Goal: Task Accomplishment & Management: Manage account settings

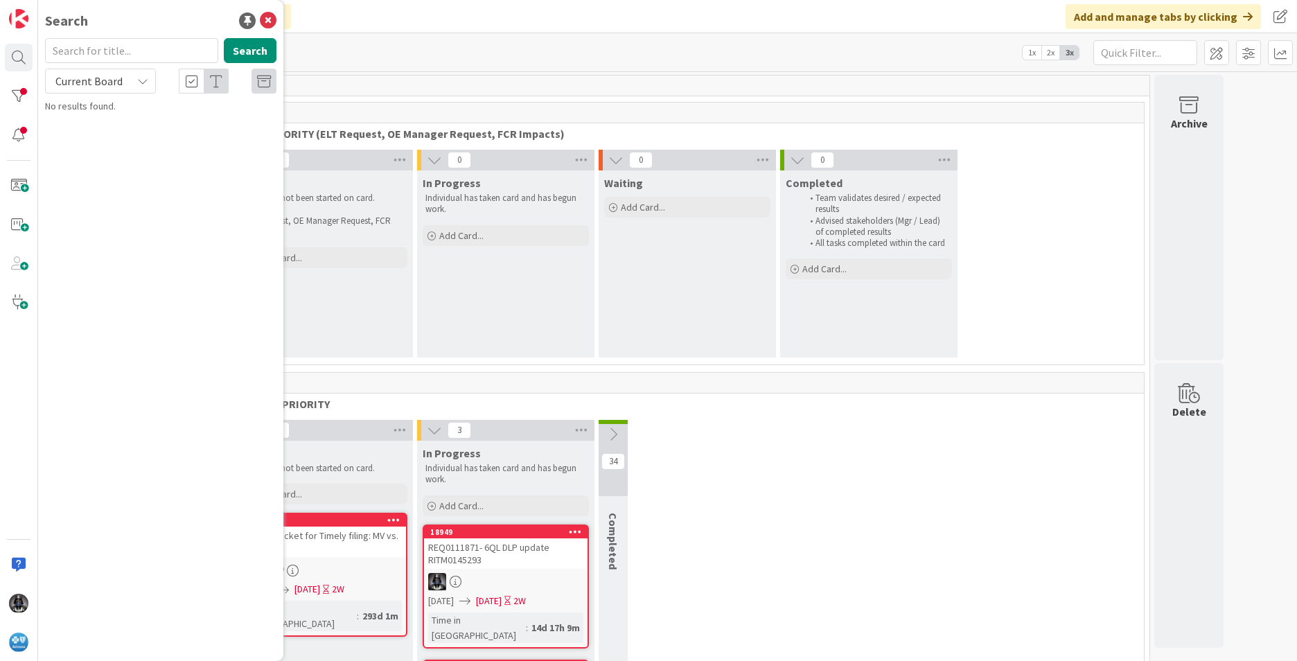
click at [92, 51] on input "text" at bounding box center [131, 50] width 173 height 25
type input "xbz"
click at [236, 52] on button "Search" at bounding box center [250, 50] width 53 height 25
click at [167, 127] on span "UR0086761- Alpha Prefix" at bounding box center [147, 122] width 99 height 12
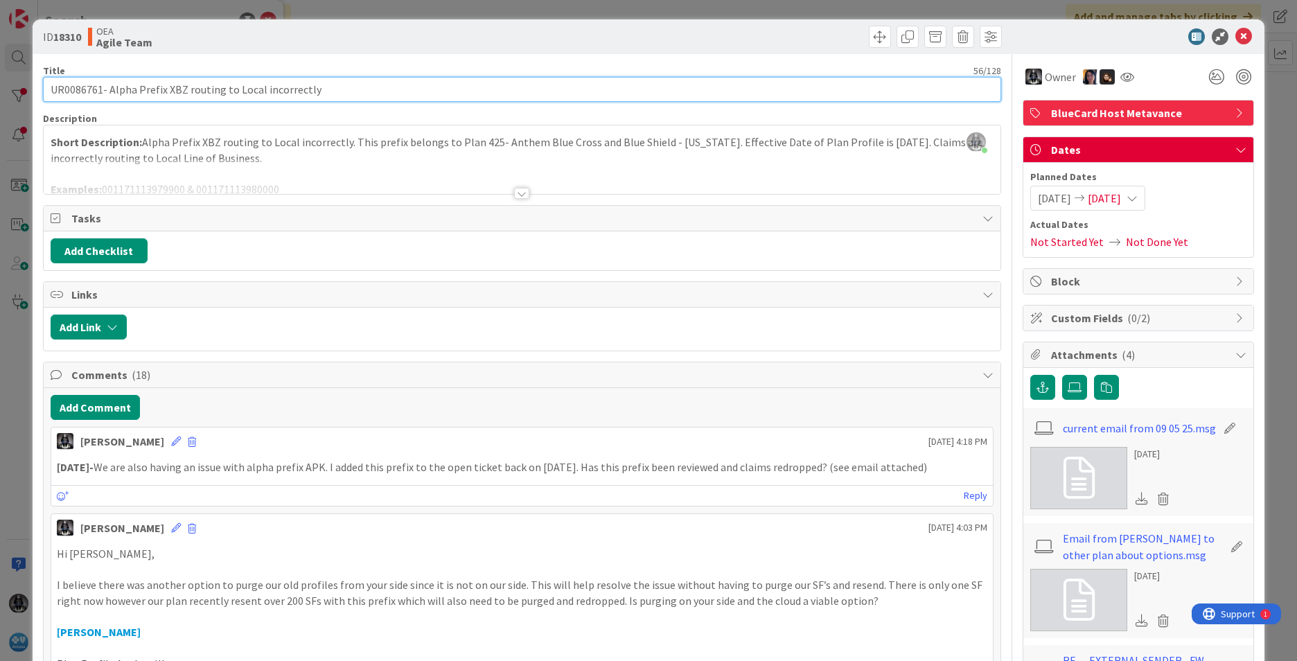
click at [71, 91] on input "UR0086761- Alpha Prefix XBZ routing to Local incorrectly" at bounding box center [522, 89] width 958 height 25
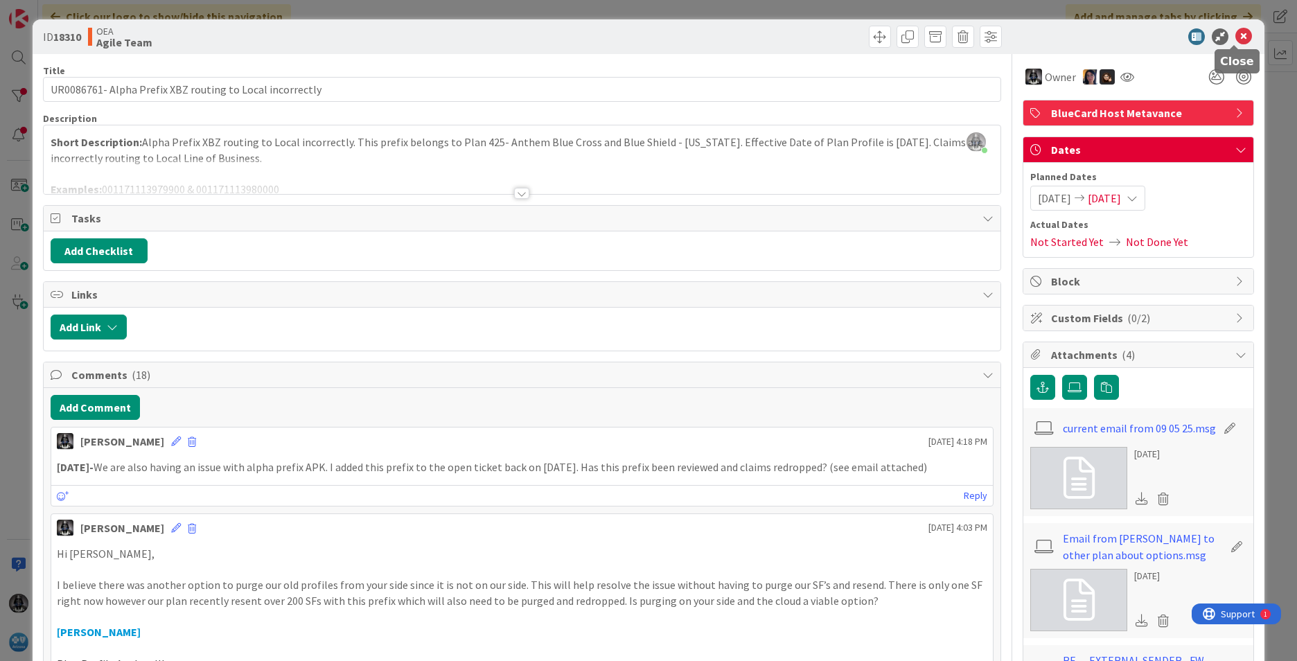
click at [1235, 30] on icon at bounding box center [1243, 36] width 17 height 17
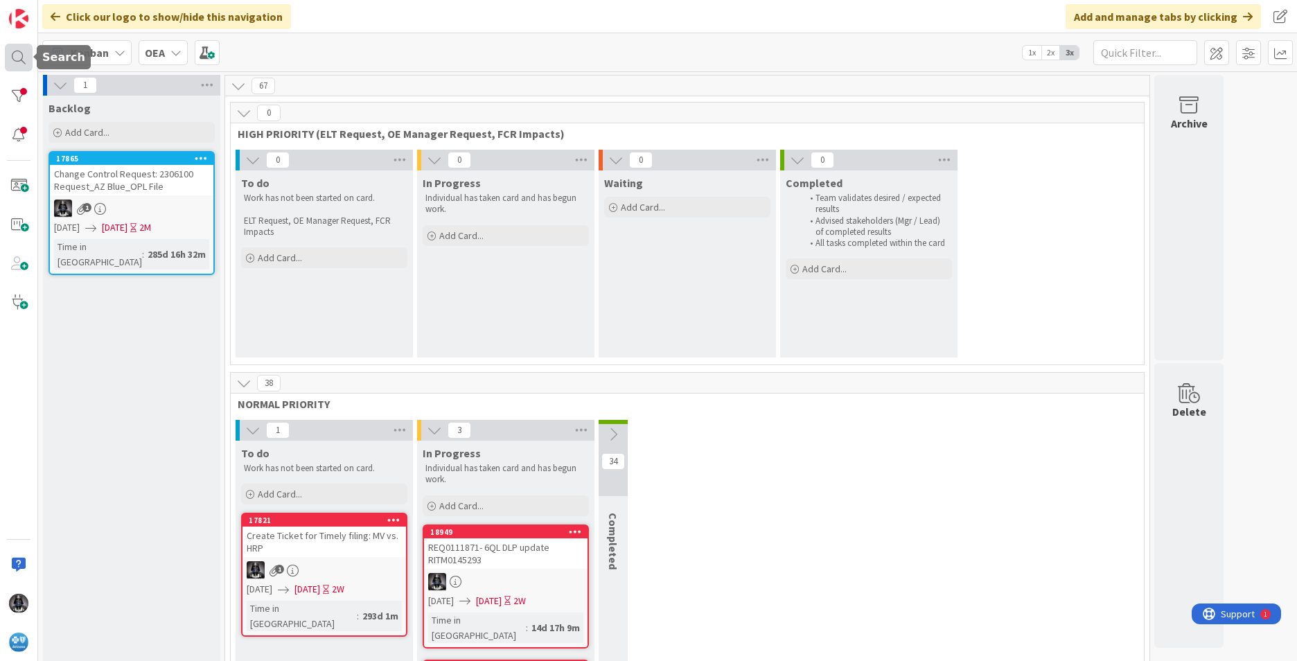
click at [18, 51] on div at bounding box center [19, 58] width 28 height 28
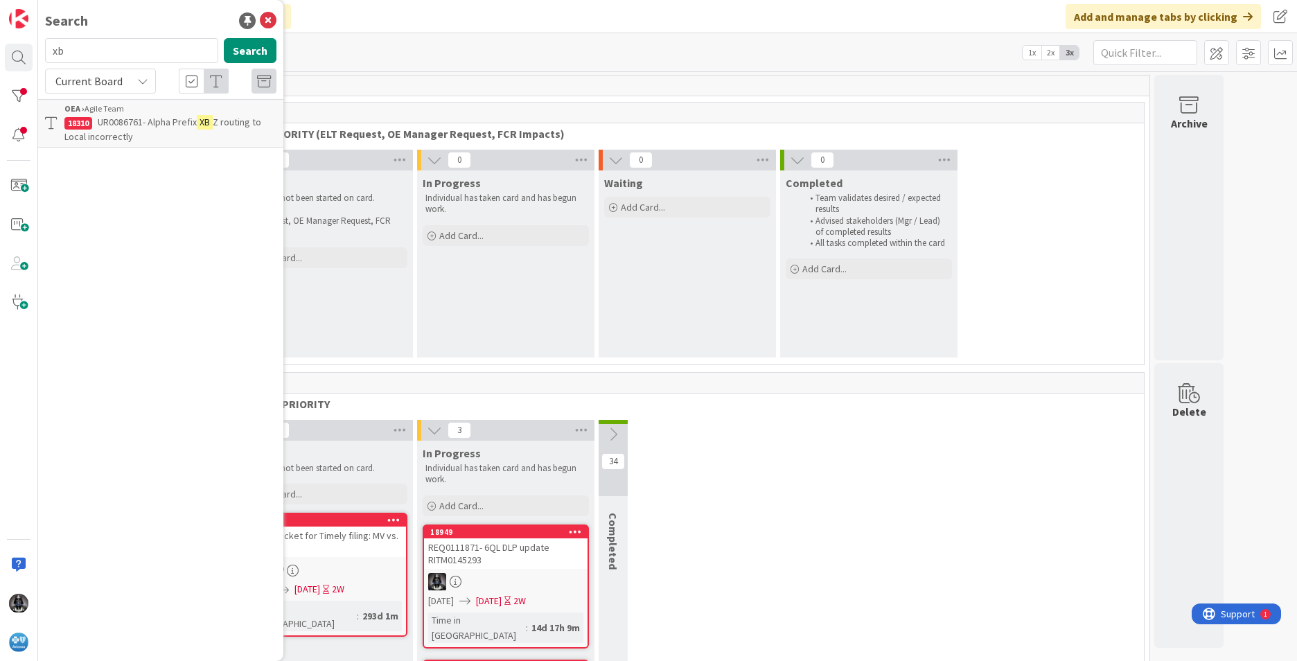
type input "x"
type input "apk"
click at [164, 132] on span "REJECTING HOST CLAIMS INDICATING Subscriber ID Not Found / Invalid" at bounding box center [170, 129] width 212 height 27
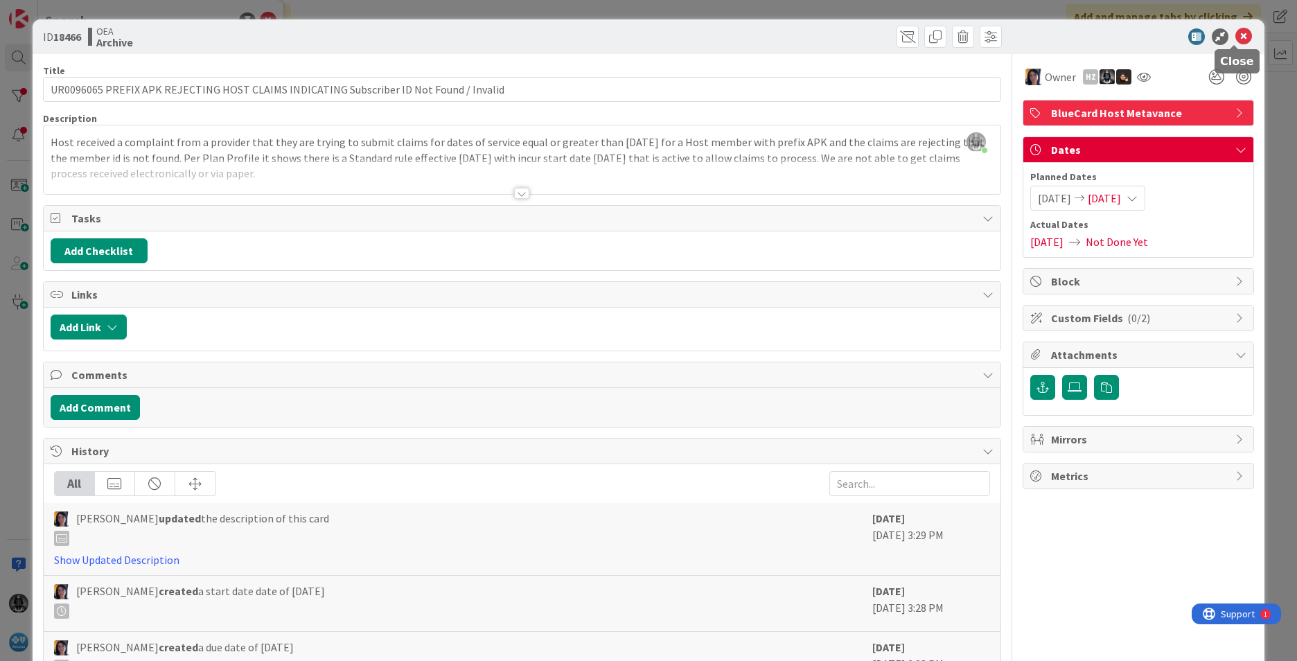
click at [1235, 37] on icon at bounding box center [1243, 36] width 17 height 17
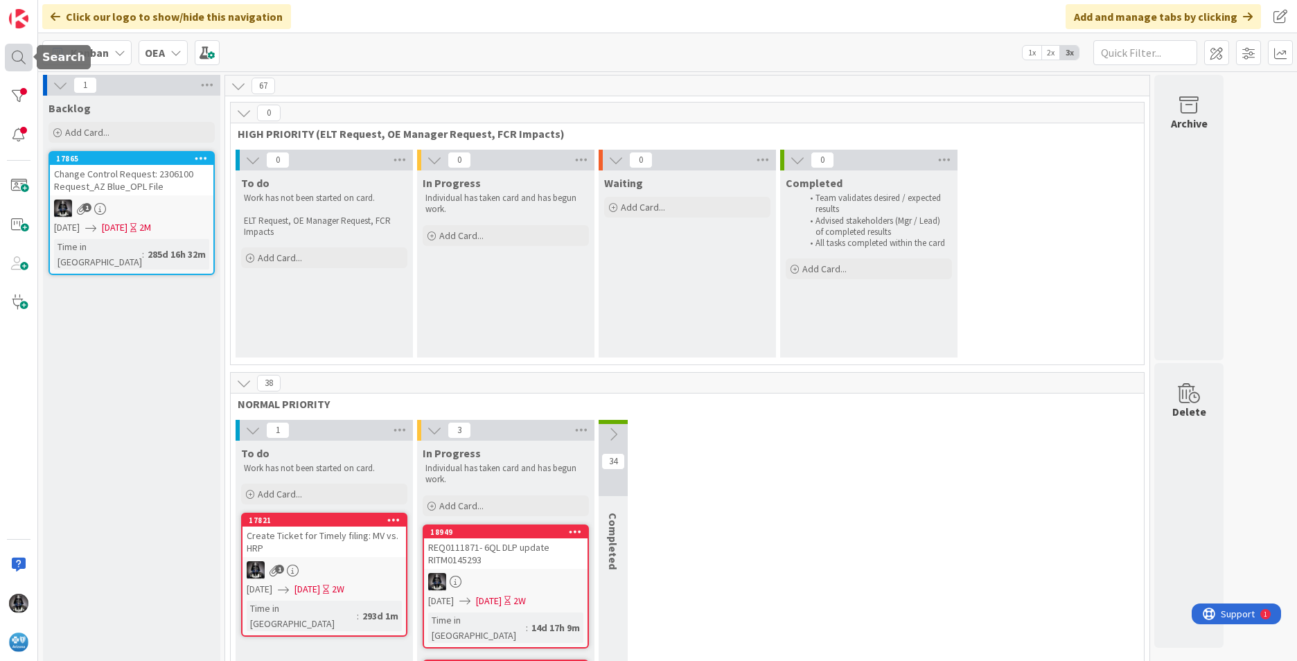
click at [17, 53] on div at bounding box center [19, 58] width 28 height 28
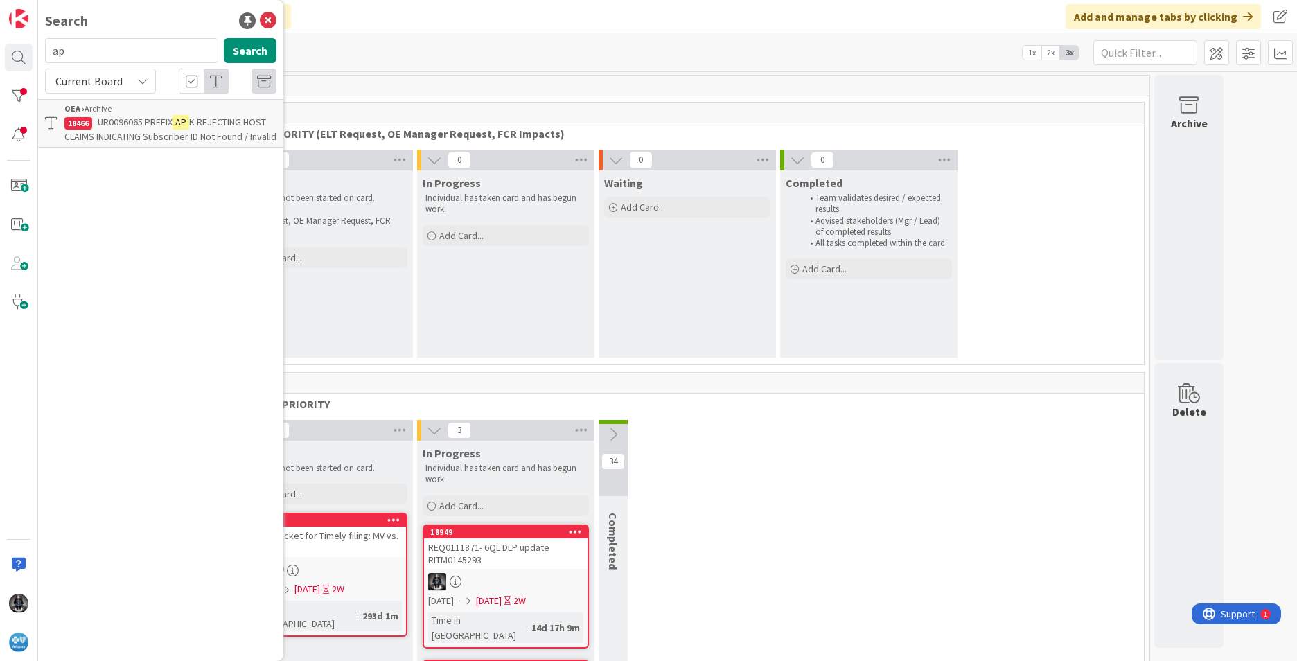
type input "a"
type input "xbz"
click at [143, 116] on p "UR0086761- Alpha Prefix XBZ routing to Local incorrectly" at bounding box center [170, 129] width 212 height 29
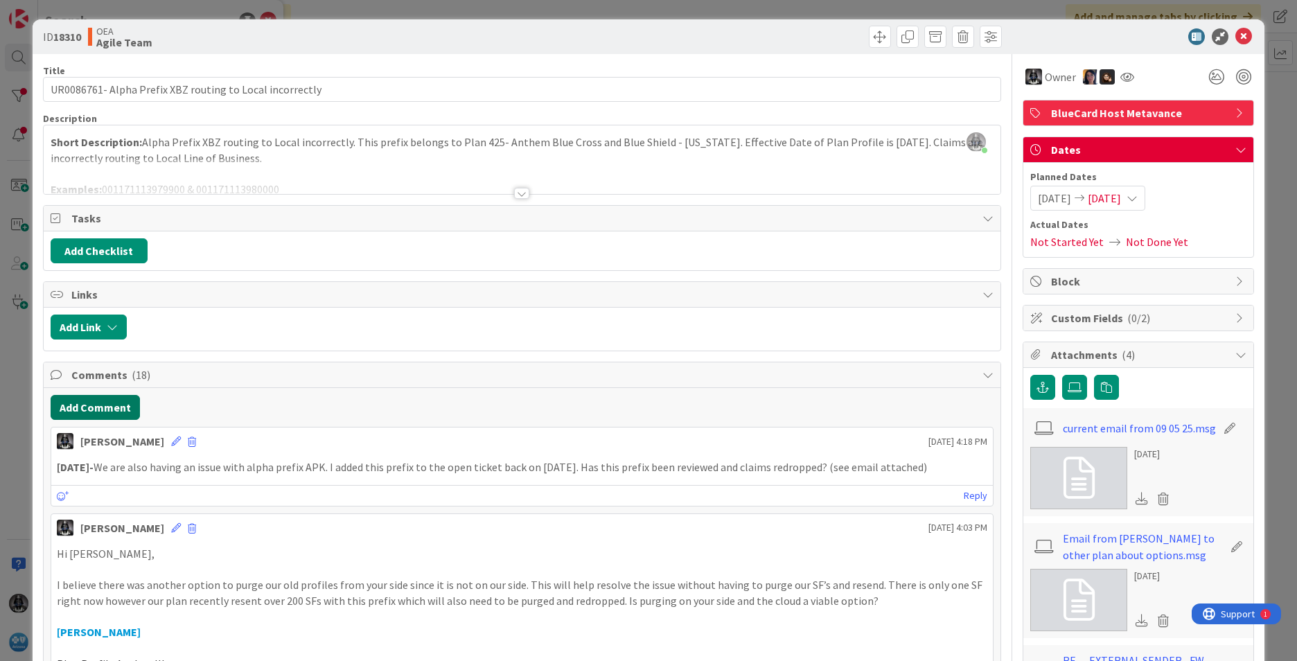
click at [105, 407] on button "Add Comment" at bounding box center [95, 407] width 89 height 25
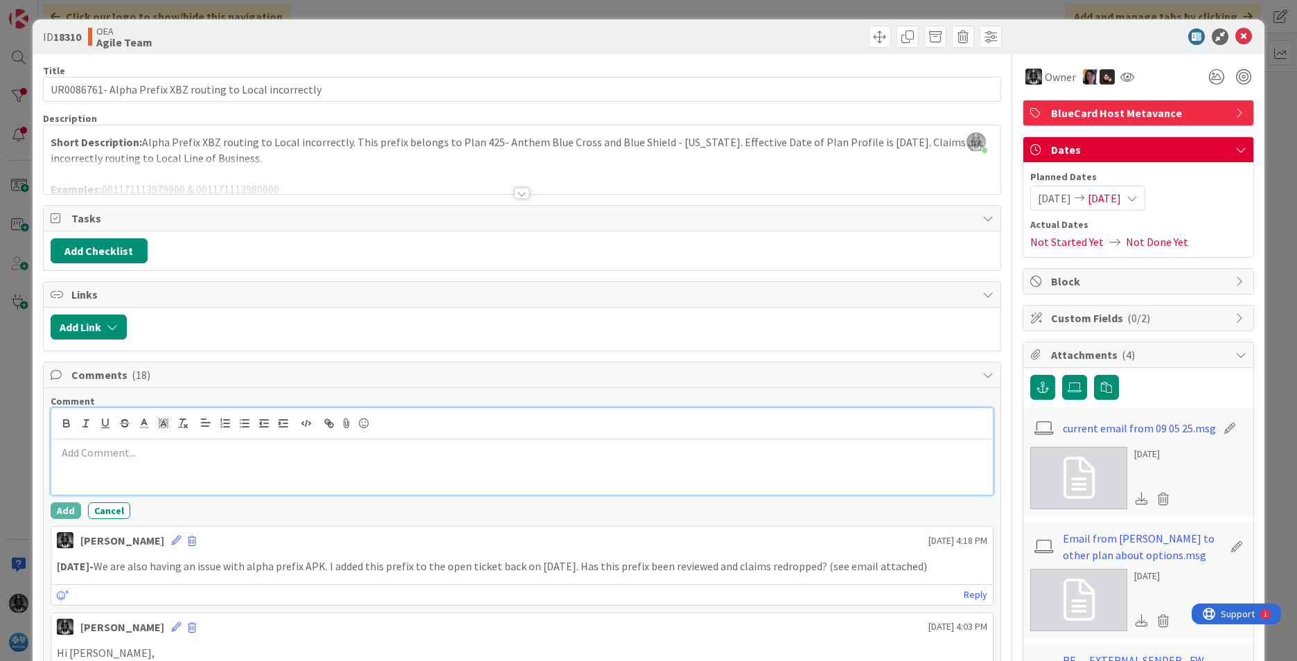
click at [78, 452] on p at bounding box center [522, 453] width 931 height 16
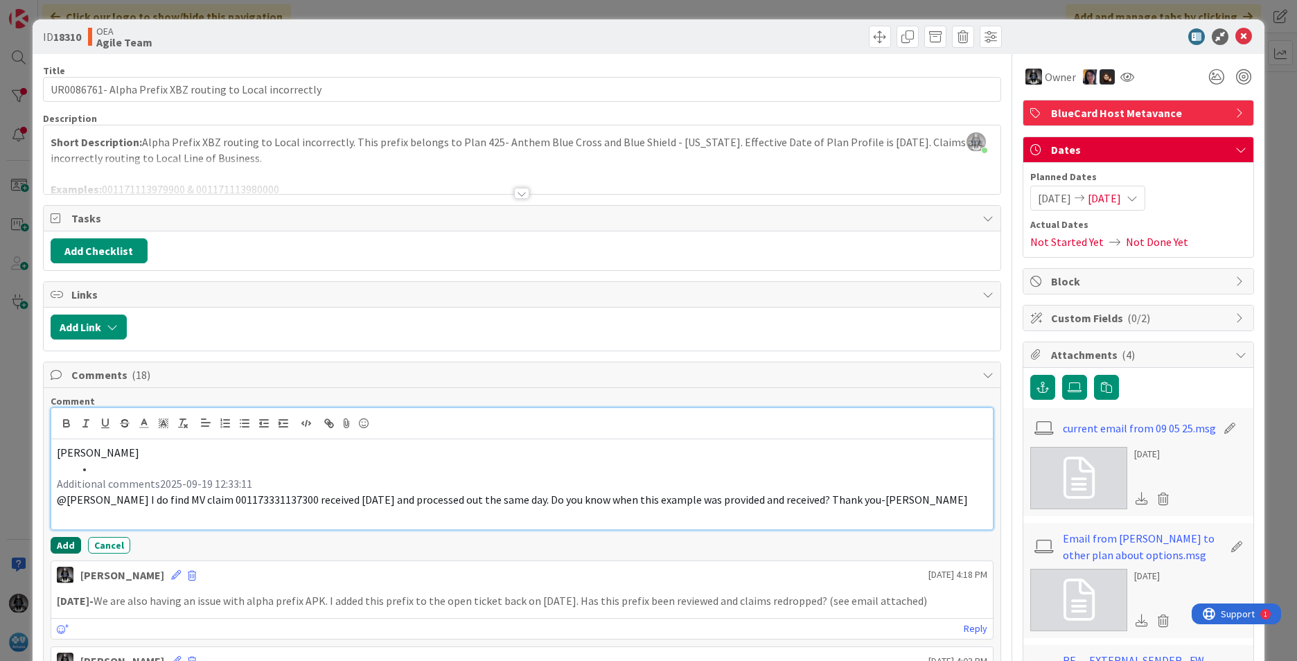
click at [67, 540] on button "Add" at bounding box center [66, 545] width 30 height 17
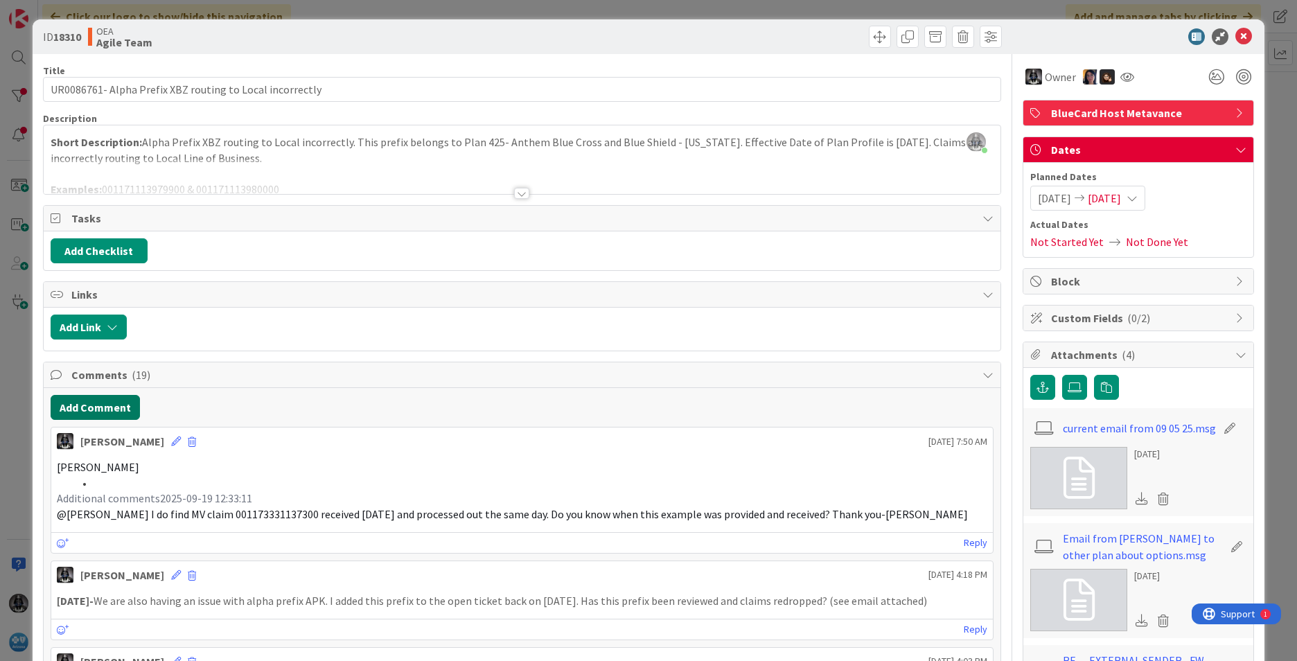
click at [93, 405] on button "Add Comment" at bounding box center [95, 407] width 89 height 25
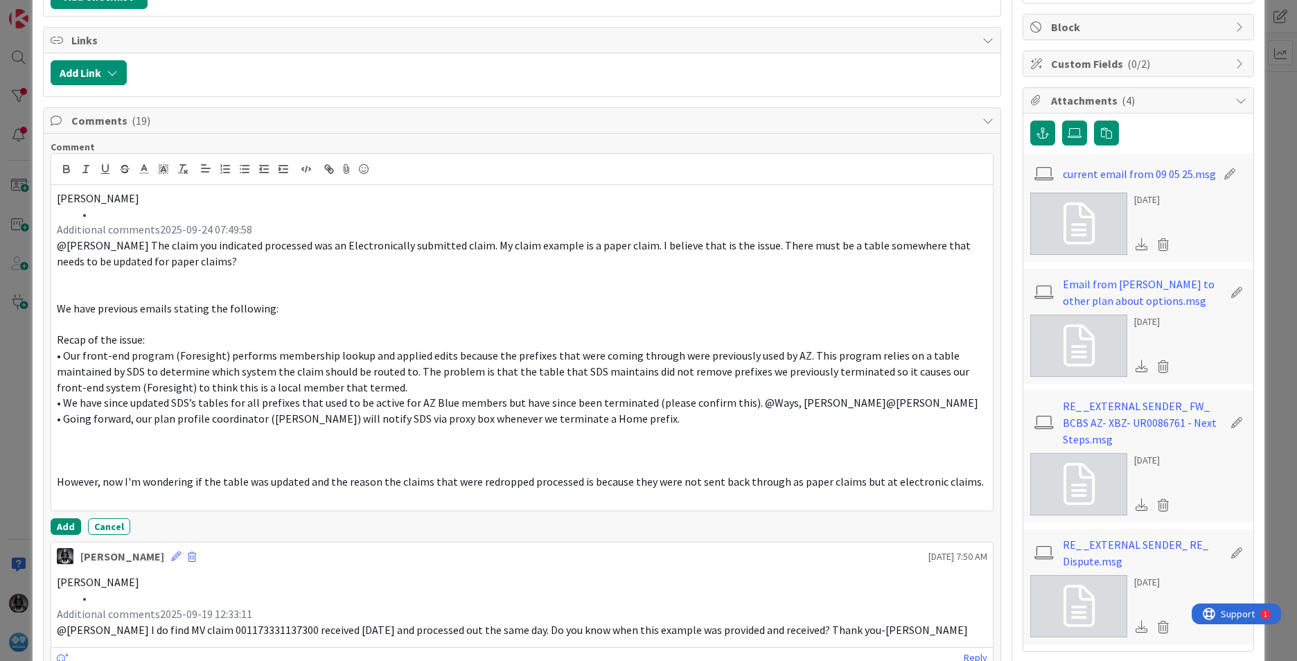
scroll to position [288, 0]
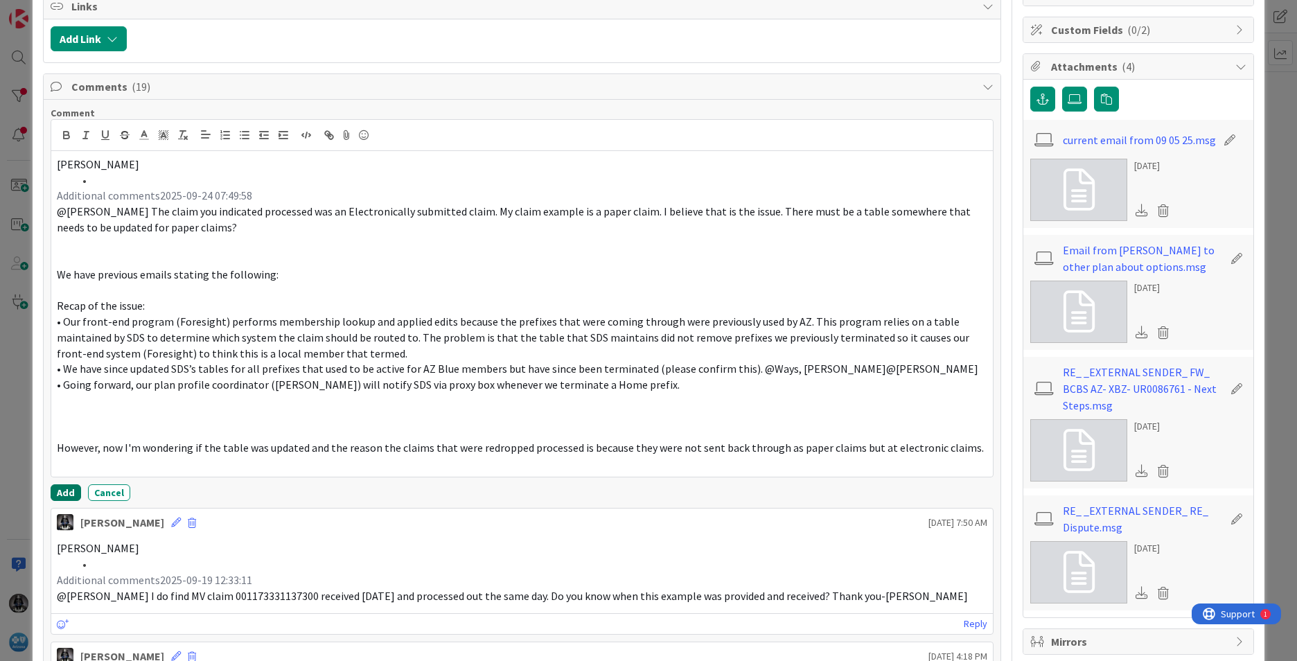
click at [64, 490] on button "Add" at bounding box center [66, 492] width 30 height 17
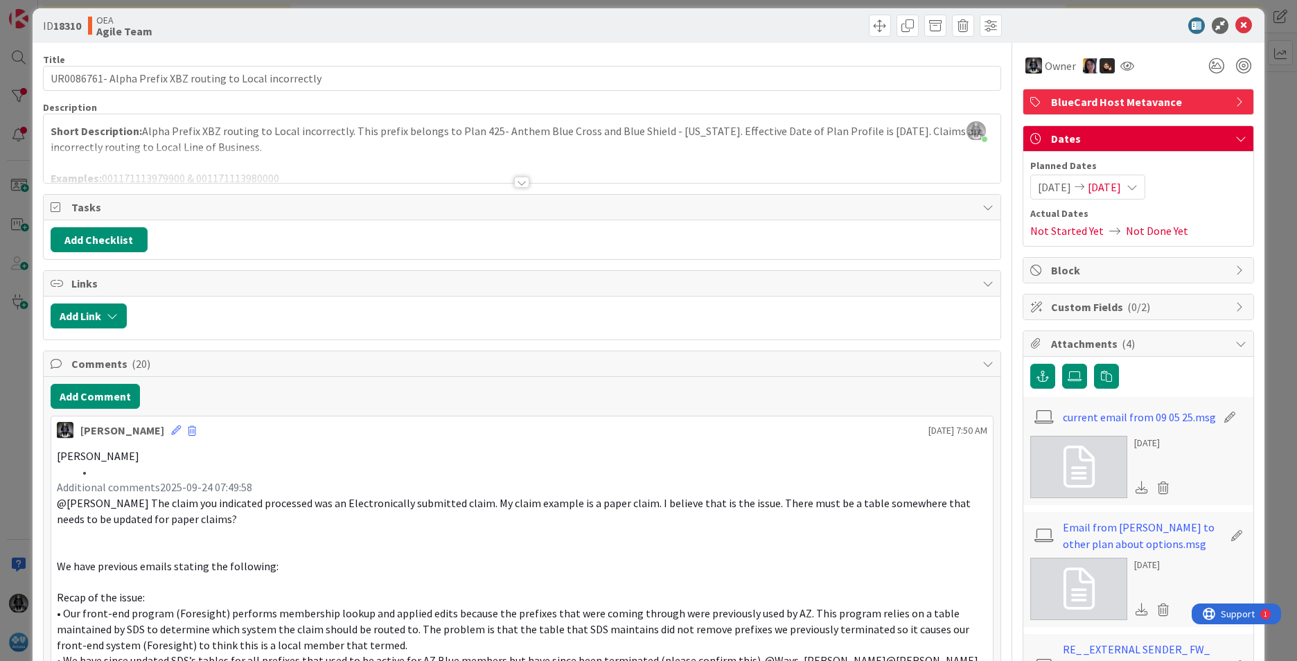
scroll to position [0, 0]
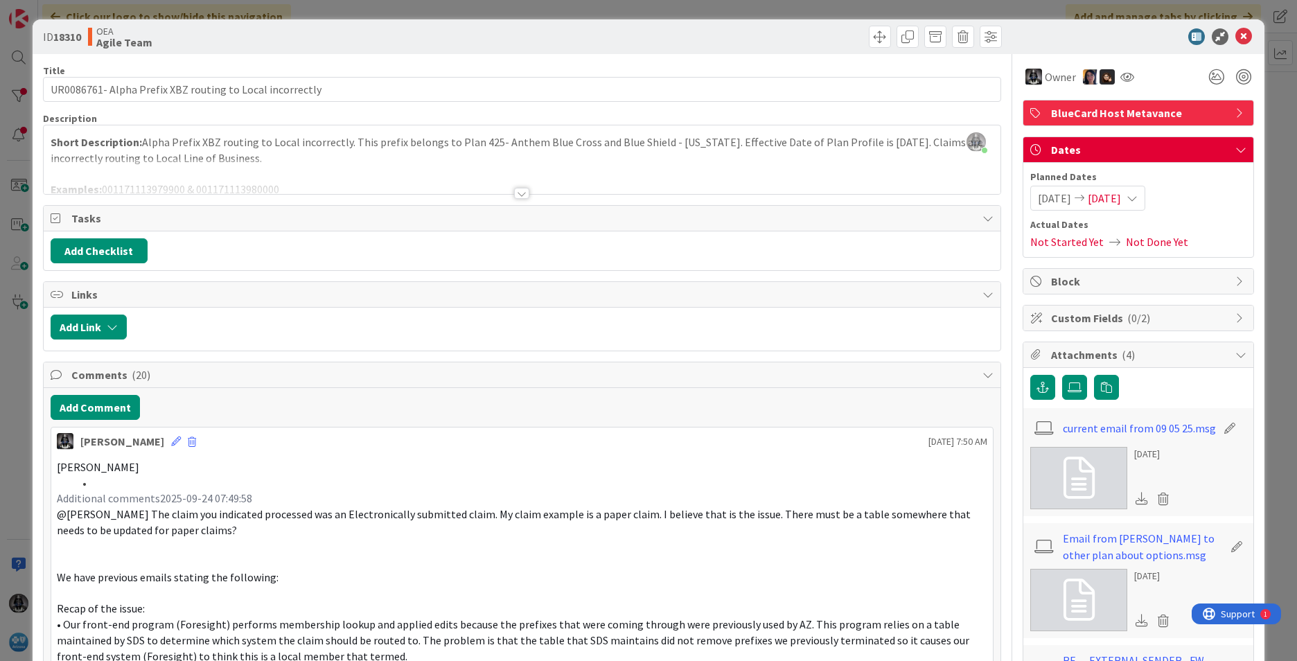
click at [1117, 195] on span "[DATE]" at bounding box center [1104, 198] width 33 height 17
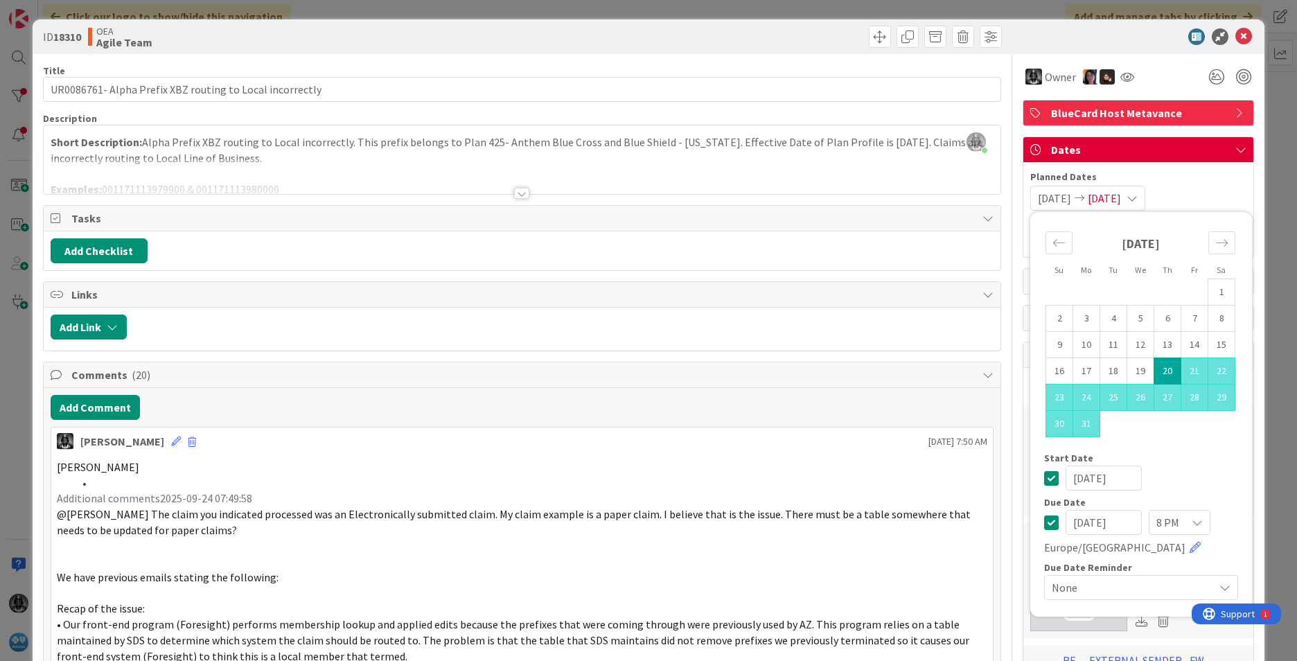
drag, startPoint x: 1125, startPoint y: 520, endPoint x: 995, endPoint y: 504, distance: 131.2
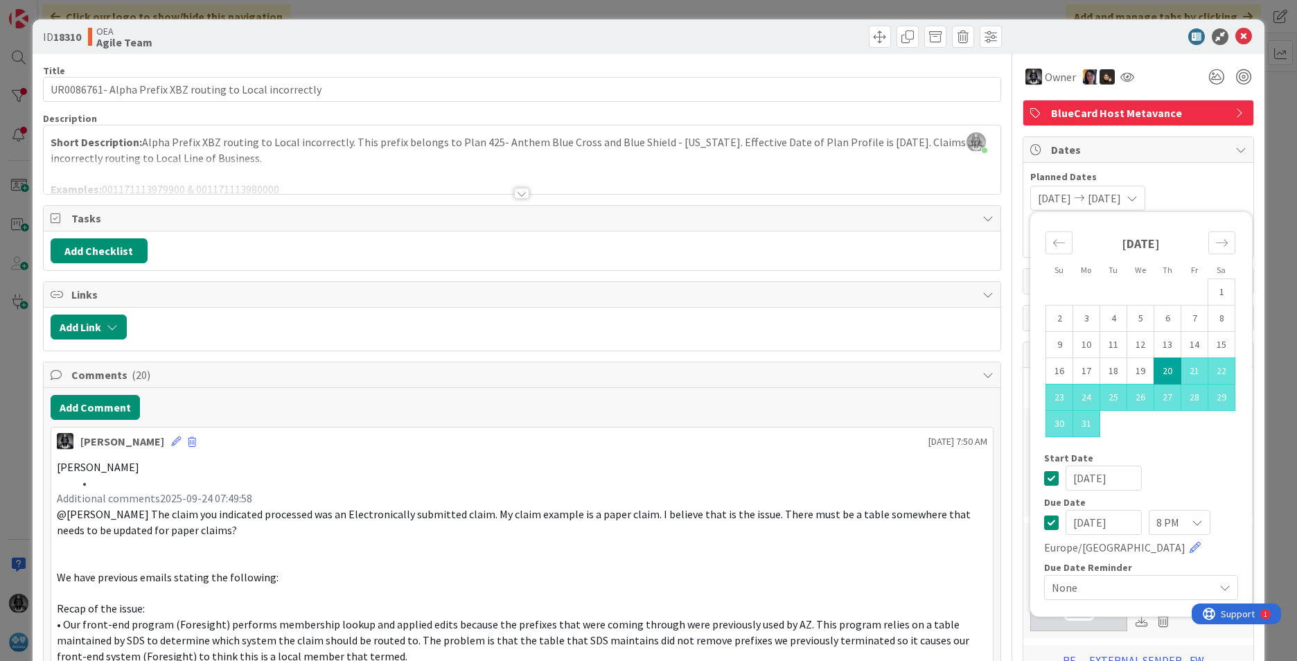
type input "[DATE]"
click at [595, 474] on p "[PERSON_NAME]" at bounding box center [522, 467] width 931 height 16
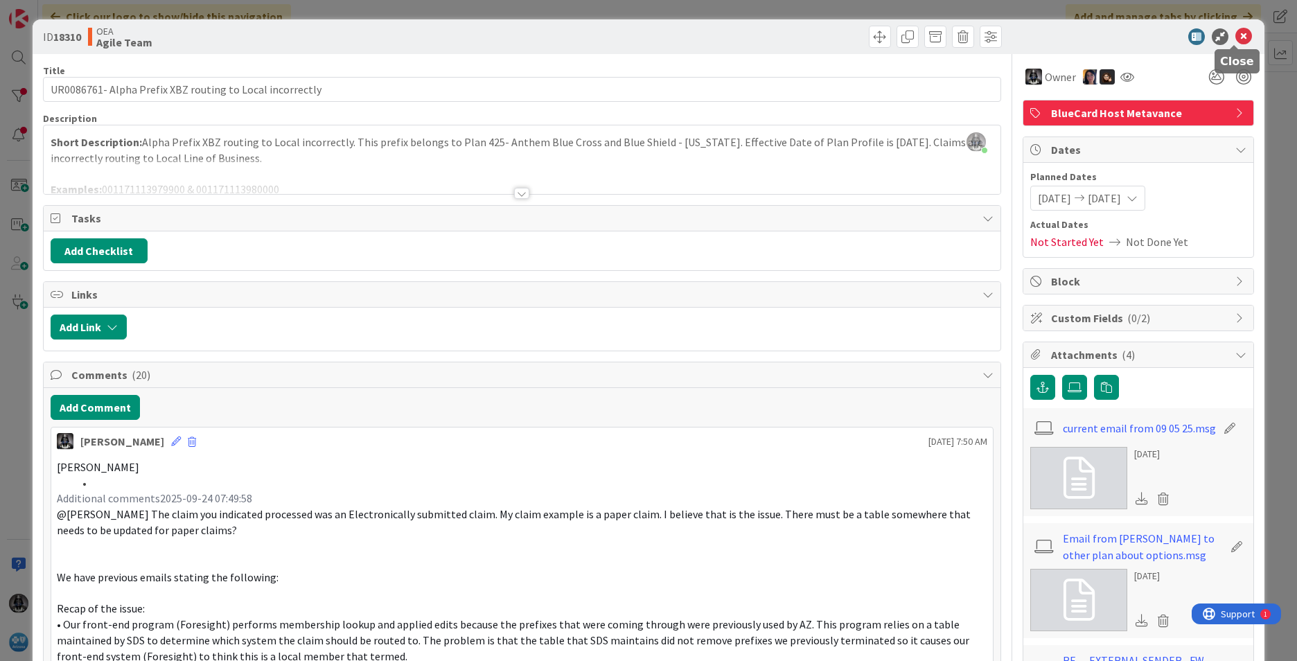
drag, startPoint x: 1231, startPoint y: 37, endPoint x: 1034, endPoint y: 65, distance: 198.7
click at [1235, 37] on icon at bounding box center [1243, 36] width 17 height 17
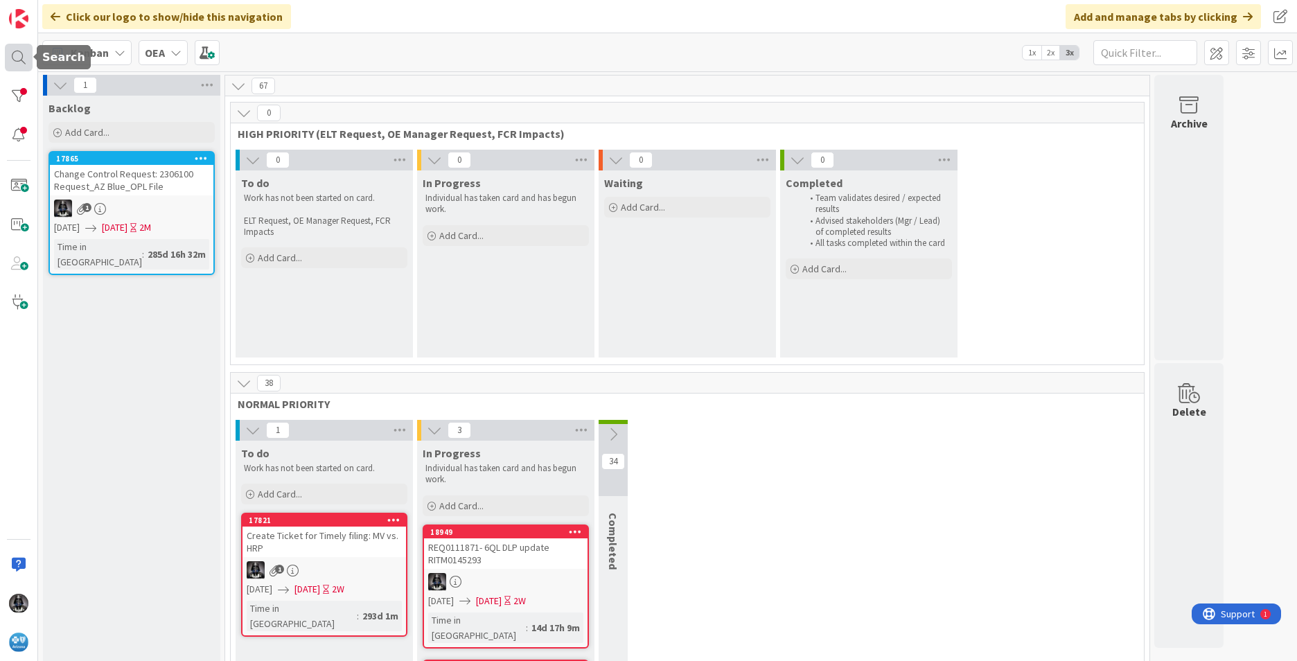
click at [15, 54] on div at bounding box center [19, 58] width 28 height 28
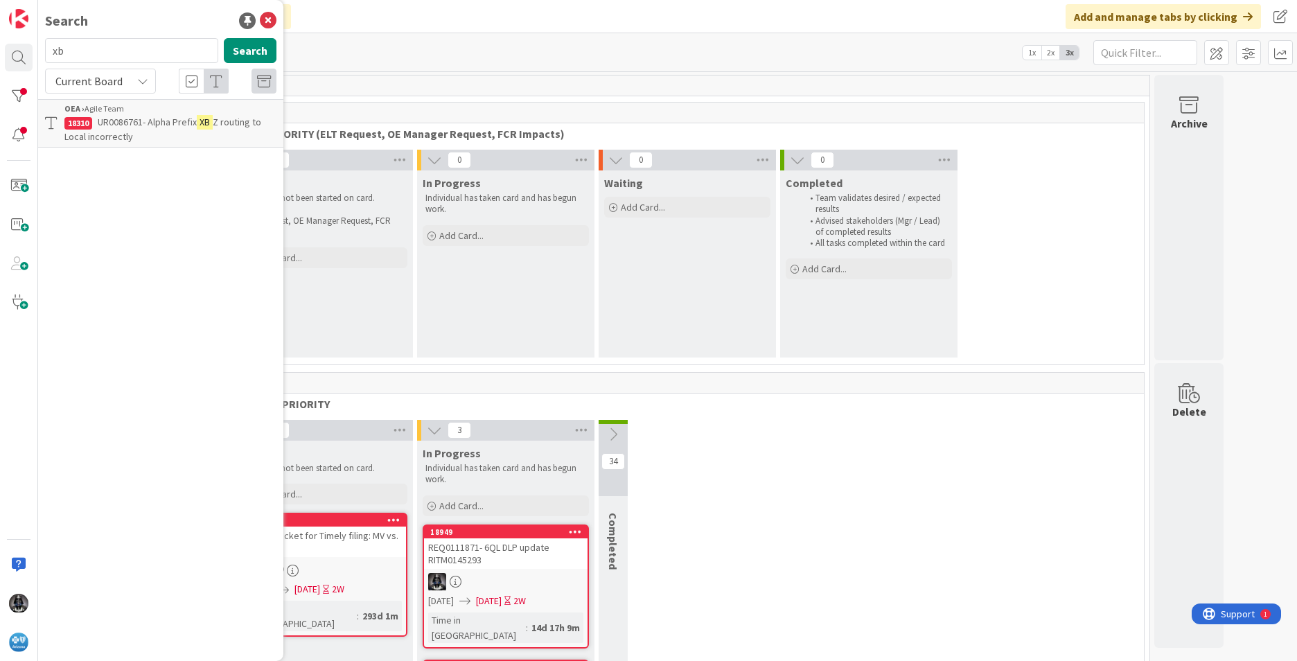
type input "x"
type input "apk"
click at [149, 130] on span "REJECTING HOST CLAIMS INDICATING Subscriber ID Not Found / Invalid" at bounding box center [170, 129] width 212 height 27
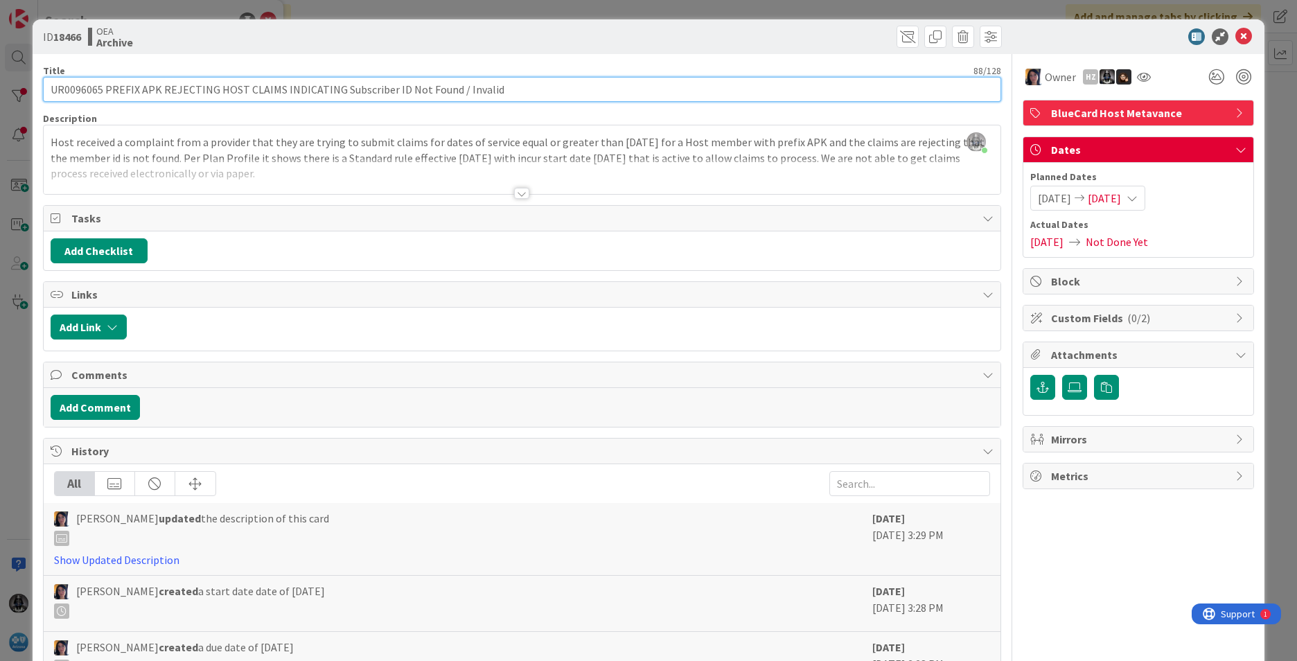
click at [75, 88] on input "UR0096065 PREFIX APK REJECTING HOST CLAIMS INDICATING Subscriber ID Not Found /…" at bounding box center [522, 89] width 958 height 25
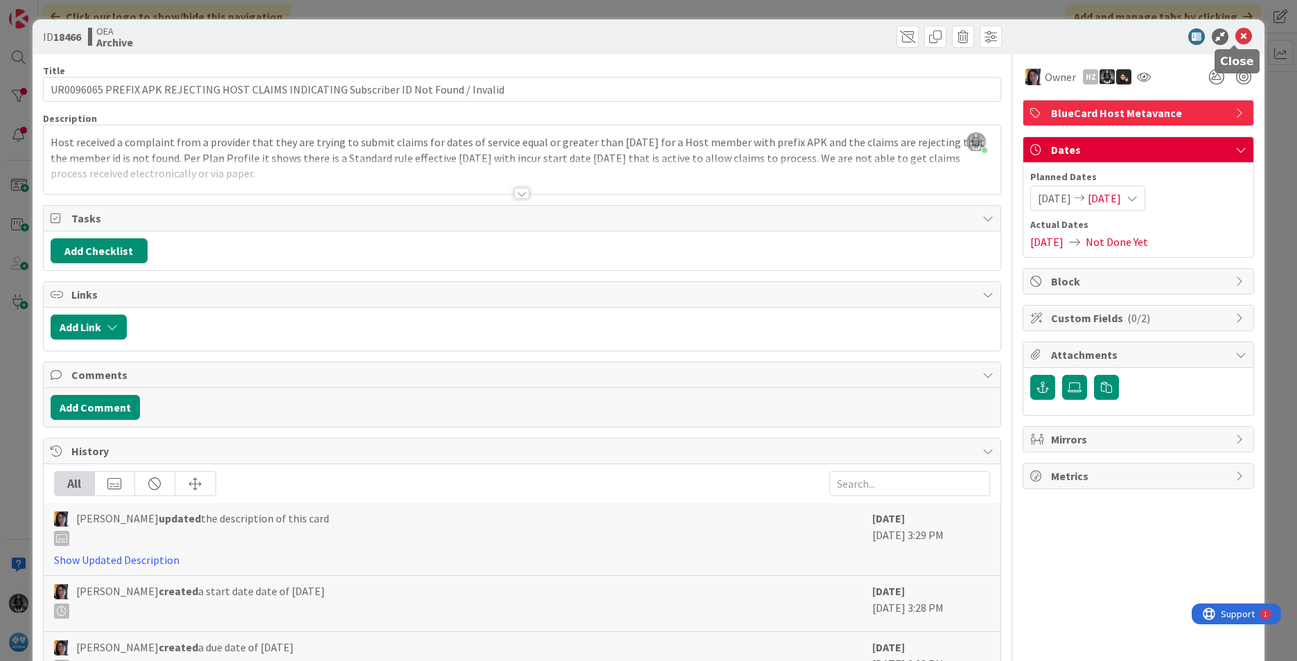
click at [1237, 36] on icon at bounding box center [1243, 36] width 17 height 17
